Goal: Navigation & Orientation: Find specific page/section

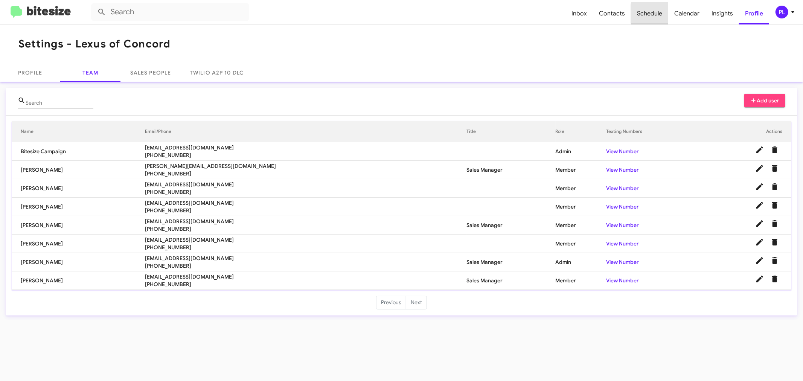
click at [661, 14] on span "Schedule" at bounding box center [649, 14] width 37 height 22
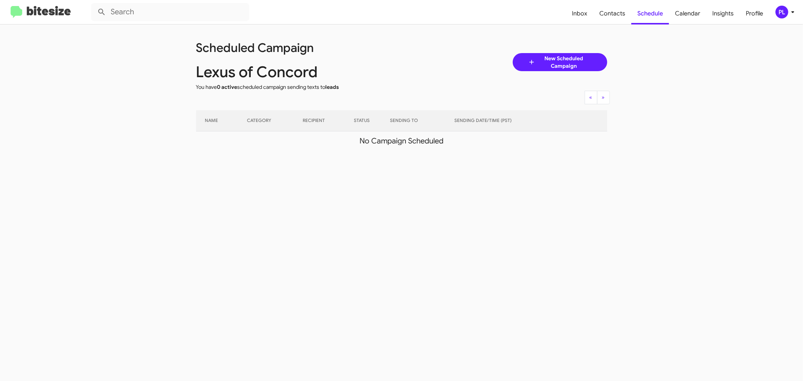
click at [792, 12] on icon at bounding box center [793, 12] width 3 height 2
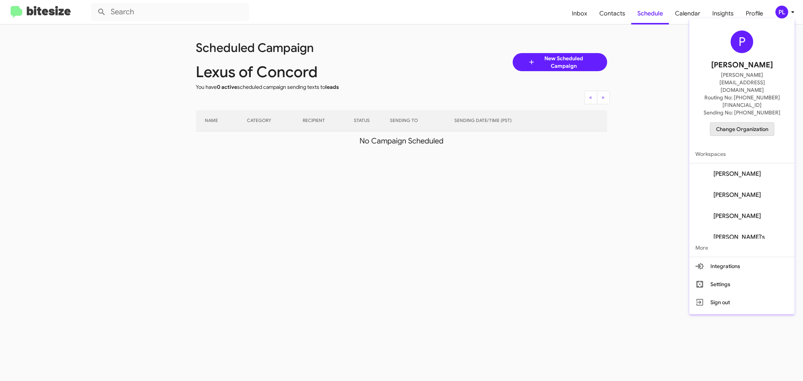
click at [768, 123] on span "Change Organization" at bounding box center [742, 129] width 52 height 13
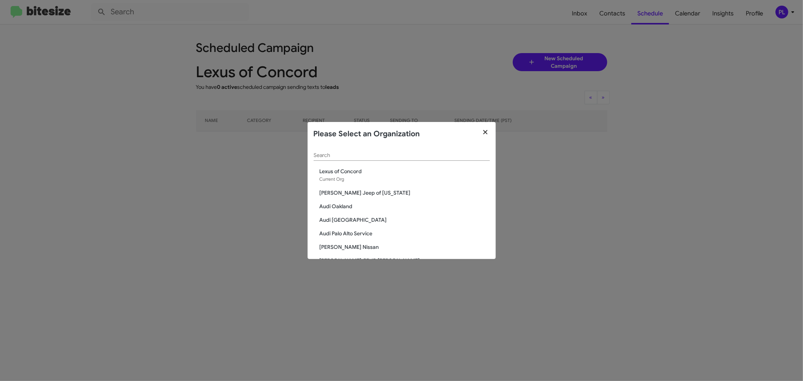
click at [489, 134] on icon "button" at bounding box center [485, 132] width 9 height 7
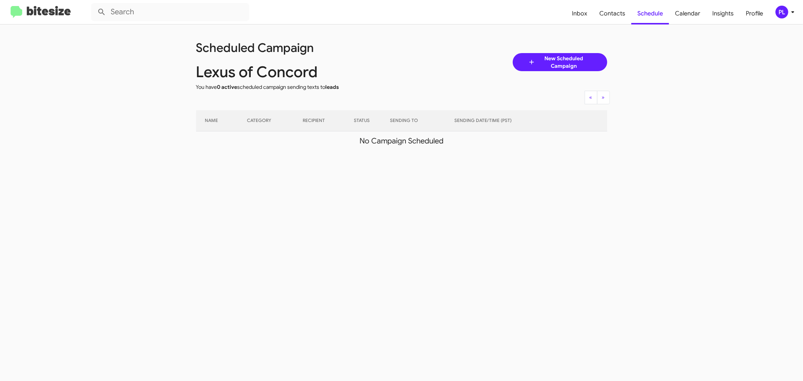
click at [789, 14] on icon at bounding box center [792, 12] width 9 height 9
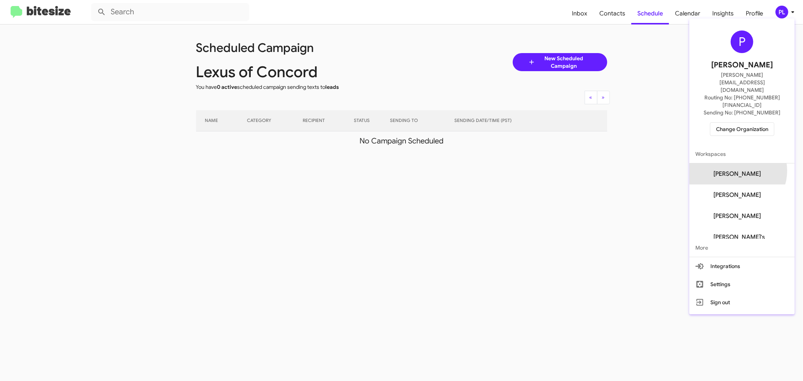
click at [751, 170] on span "[PERSON_NAME]" at bounding box center [736, 174] width 47 height 8
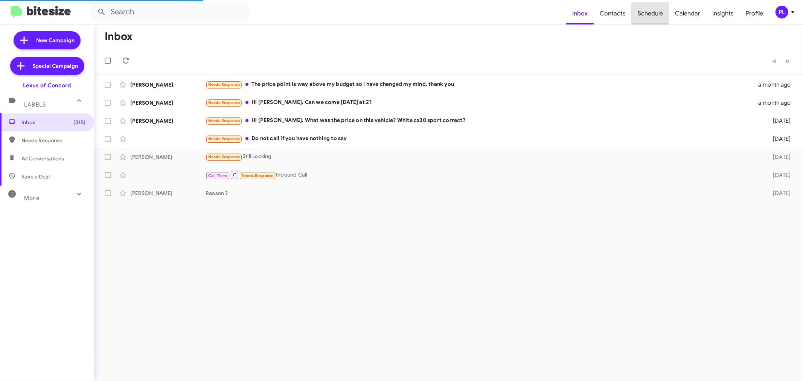
click at [643, 14] on span "Schedule" at bounding box center [650, 14] width 37 height 22
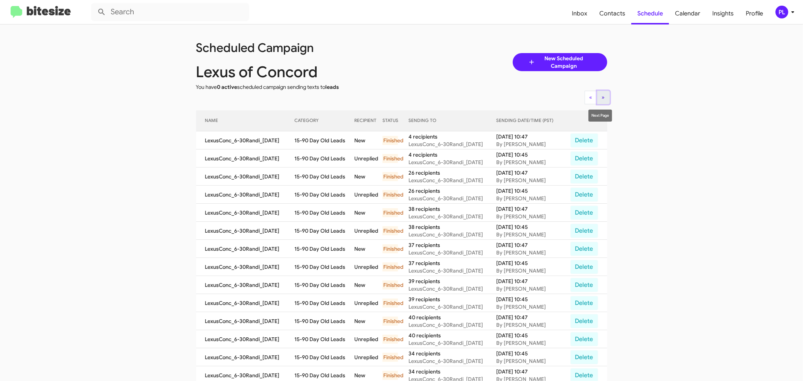
click at [605, 99] on button "» Next" at bounding box center [603, 98] width 13 height 14
click at [589, 98] on span "«" at bounding box center [590, 97] width 3 height 7
click at [601, 101] on button "» Next" at bounding box center [603, 98] width 13 height 14
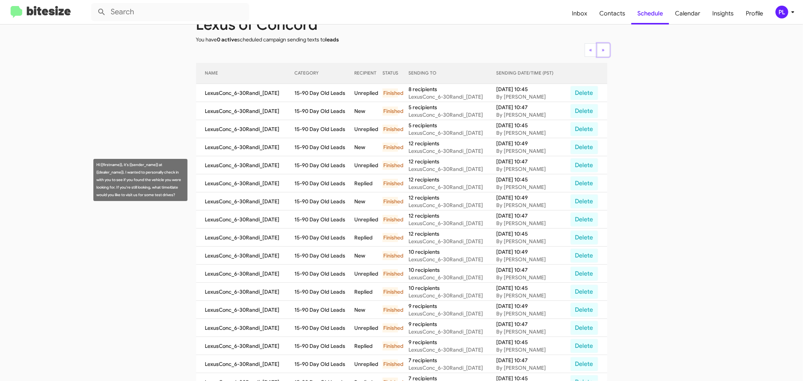
scroll to position [121, 0]
